Goal: Navigation & Orientation: Find specific page/section

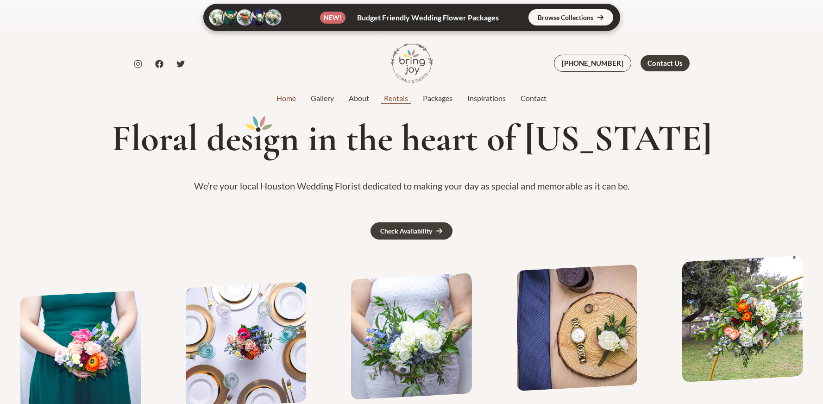
click at [399, 95] on link "Rentals" at bounding box center [396, 98] width 39 height 11
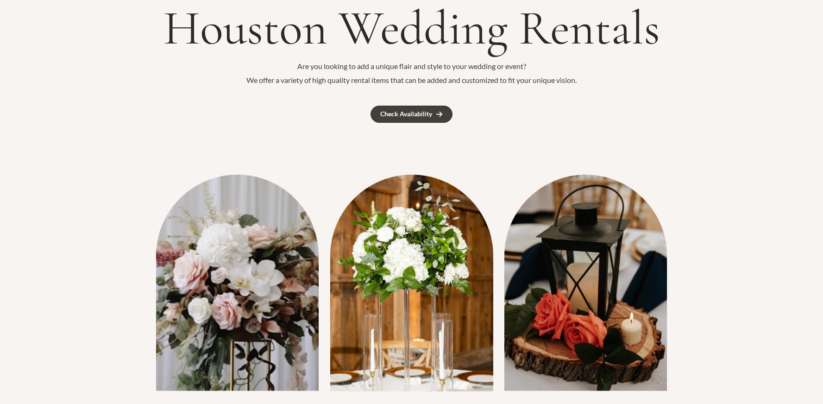
click at [230, 293] on img at bounding box center [237, 283] width 163 height 216
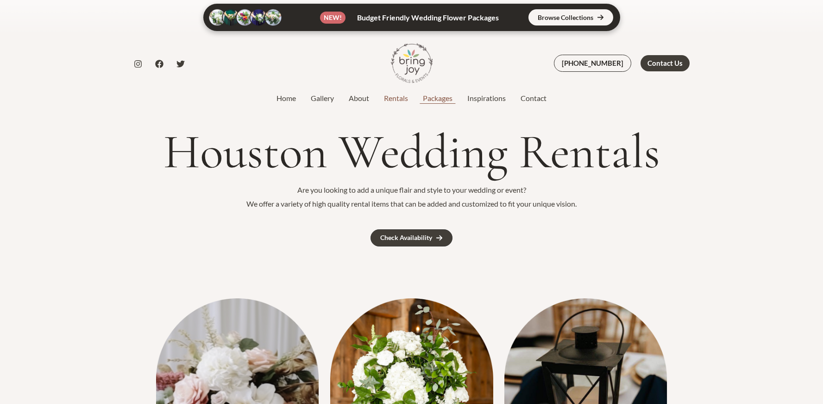
click at [451, 95] on link "Packages" at bounding box center [438, 98] width 44 height 11
click at [291, 99] on link "Home" at bounding box center [286, 98] width 34 height 11
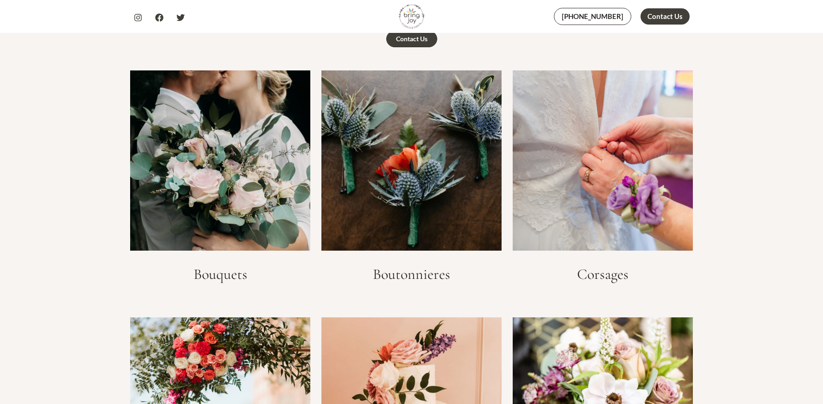
scroll to position [1395, 0]
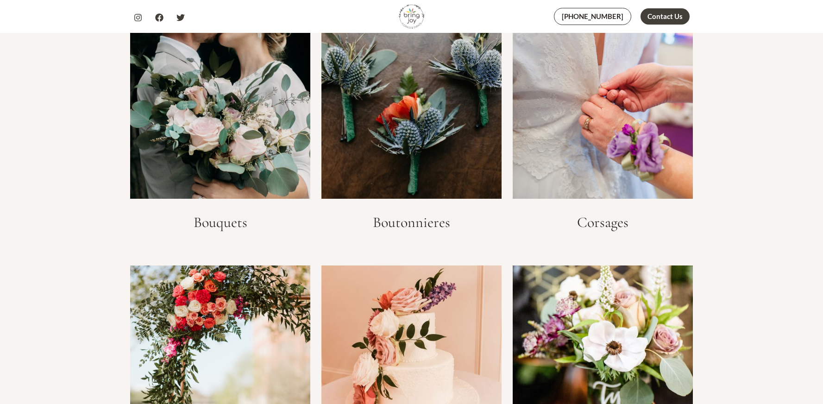
click at [471, 112] on img at bounding box center [412, 109] width 180 height 180
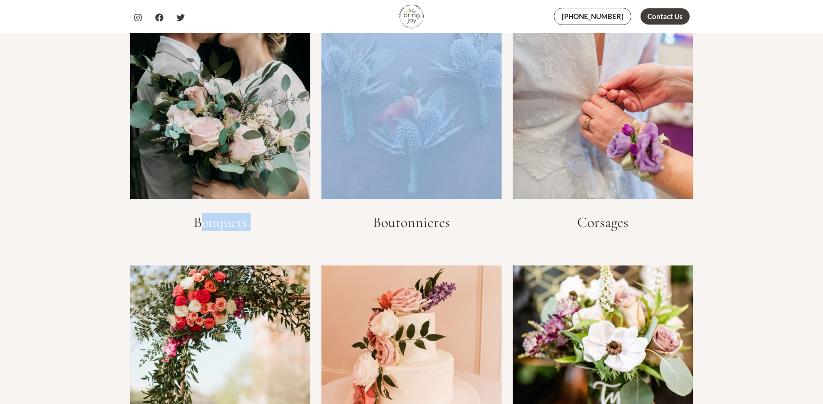
drag, startPoint x: 201, startPoint y: 221, endPoint x: 337, endPoint y: 221, distance: 136.7
click at [331, 221] on div "Bouquets Boutonnieres Corsages Arches Cake Flowers Centerpieces Silk Flowers [G…" at bounding box center [412, 380] width 601 height 722
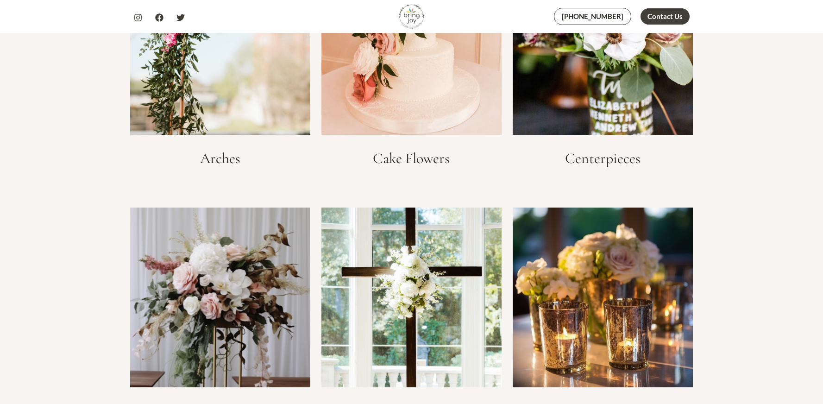
click at [364, 138] on div "Cake Flowers" at bounding box center [412, 61] width 180 height 213
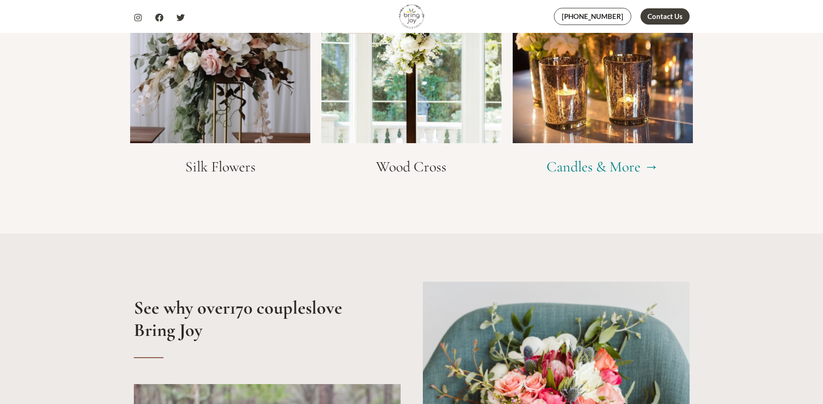
scroll to position [2008, 0]
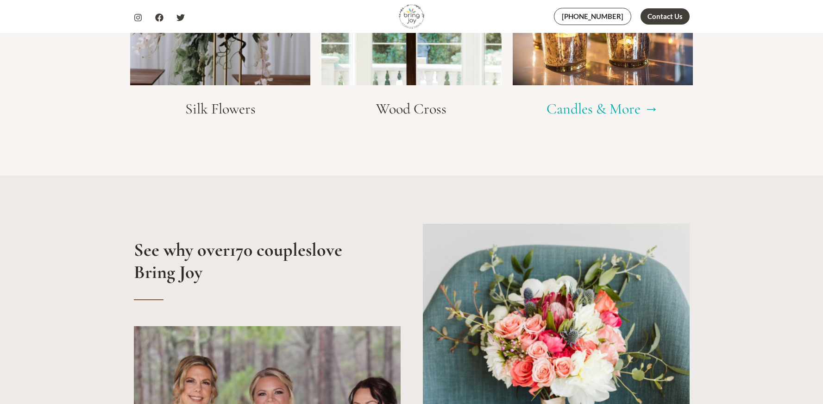
click at [591, 108] on link "Candles & More →" at bounding box center [603, 109] width 112 height 18
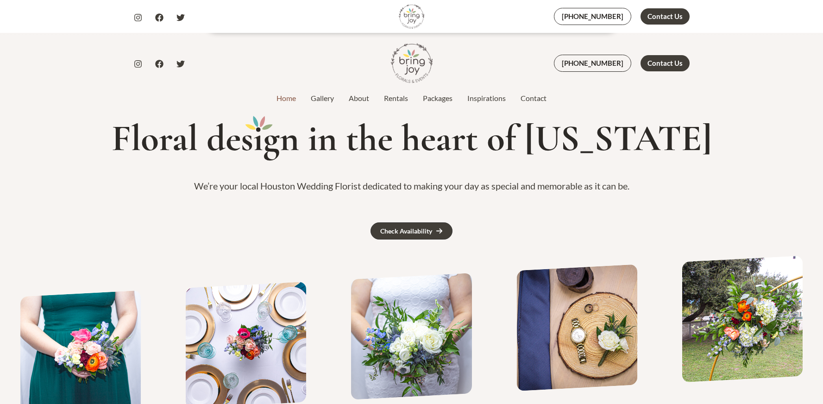
scroll to position [238, 0]
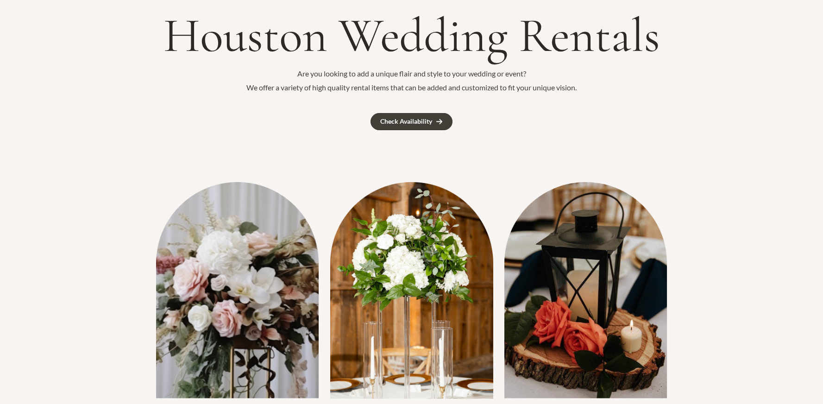
scroll to position [237, 0]
